Goal: Task Accomplishment & Management: Manage account settings

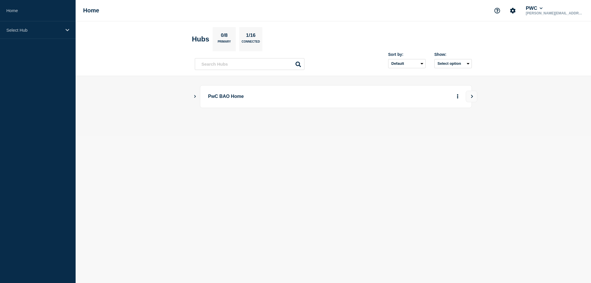
click at [194, 97] on icon "Show Connected Hubs" at bounding box center [195, 96] width 4 height 3
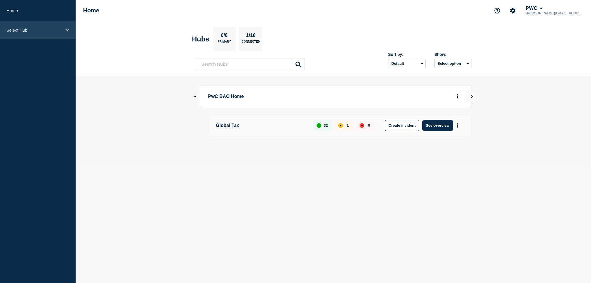
click at [69, 31] on div "Select Hub" at bounding box center [38, 30] width 76 height 18
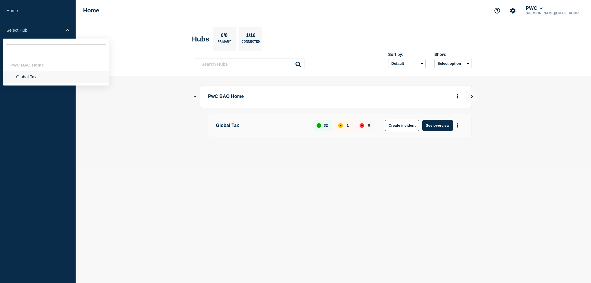
click at [30, 79] on li "Global Tax" at bounding box center [56, 77] width 106 height 12
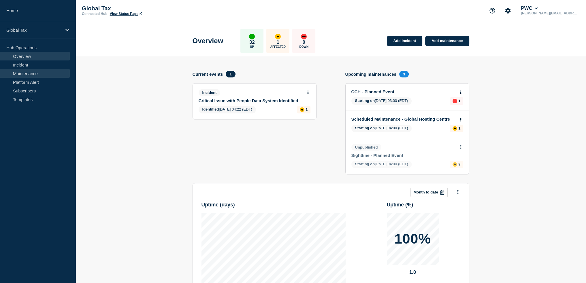
click at [18, 75] on link "Maintenance" at bounding box center [35, 73] width 70 height 9
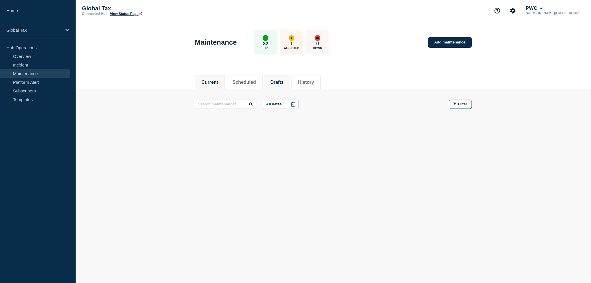
click at [283, 81] on button "Drafts" at bounding box center [276, 82] width 13 height 5
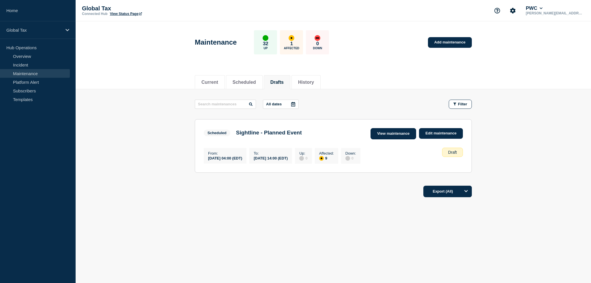
click at [387, 131] on link "View maintenance" at bounding box center [393, 133] width 46 height 11
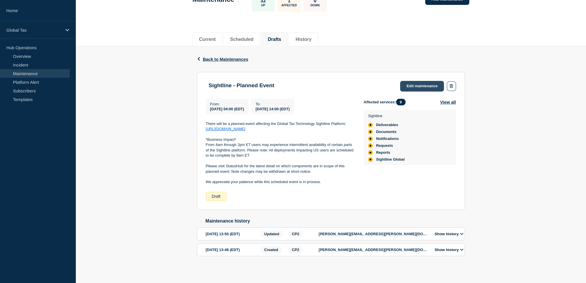
click at [419, 89] on link "Edit maintenance" at bounding box center [422, 86] width 44 height 11
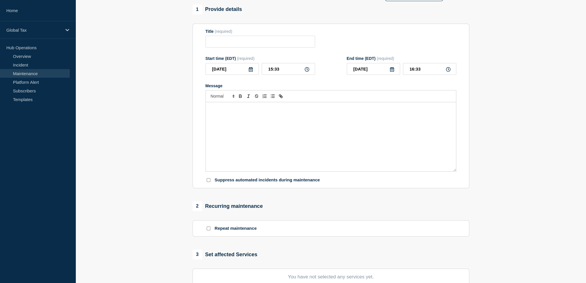
type input "Sightline - Planned Event"
type input "[DATE]"
type input "04:00"
type input "[DATE]"
type input "14:00"
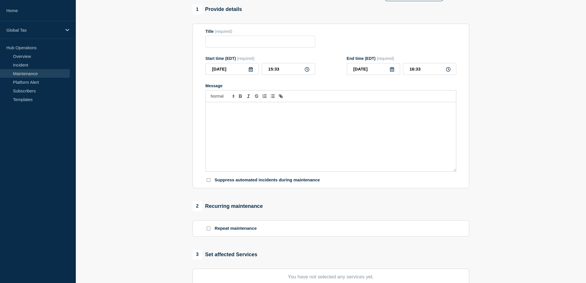
checkbox input "false"
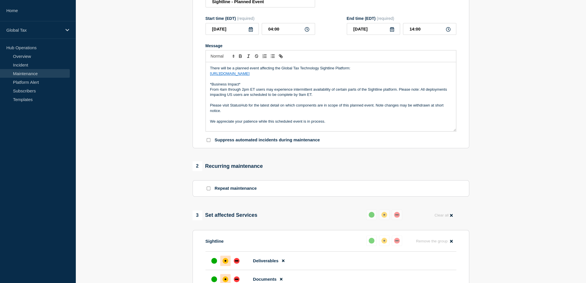
scroll to position [80, 0]
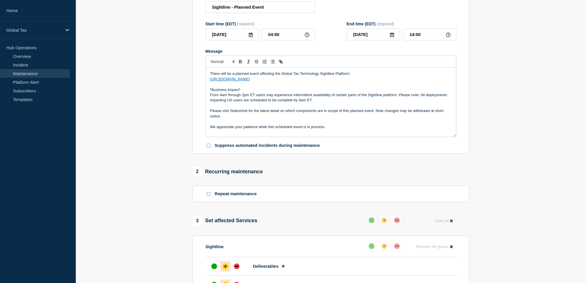
click at [288, 116] on p "Please visit StatusHub for the latest detail on which components are in scope o…" at bounding box center [331, 113] width 242 height 11
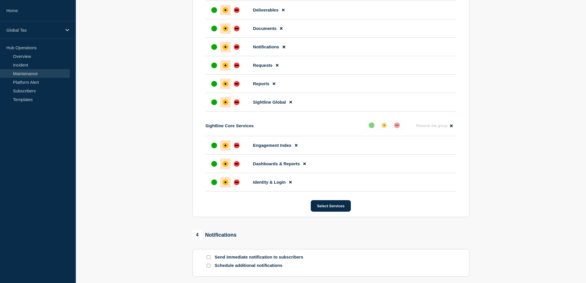
scroll to position [397, 0]
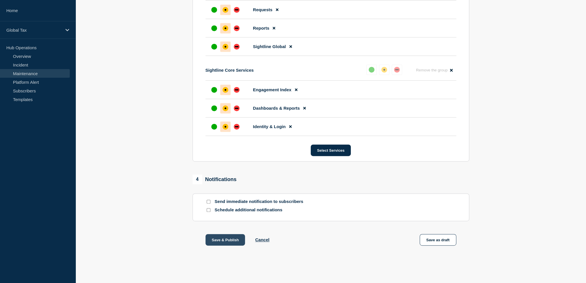
click at [214, 241] on button "Save & Publish" at bounding box center [226, 240] width 40 height 12
